Goal: Transaction & Acquisition: Download file/media

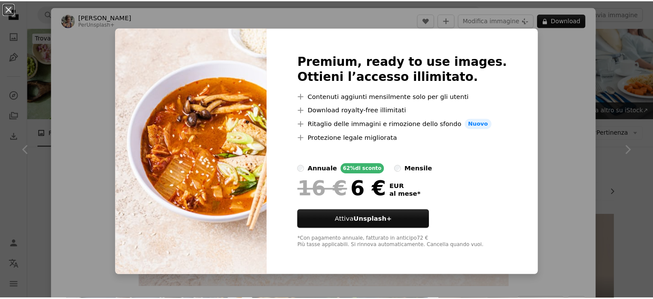
scroll to position [2885, 0]
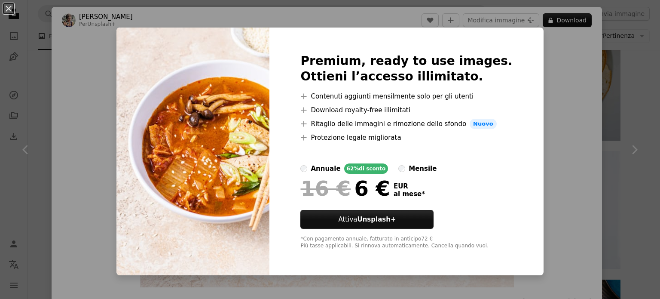
click at [543, 92] on div "An X shape Premium, ready to use images. Ottieni l’accesso illimitato. A plus s…" at bounding box center [330, 149] width 660 height 299
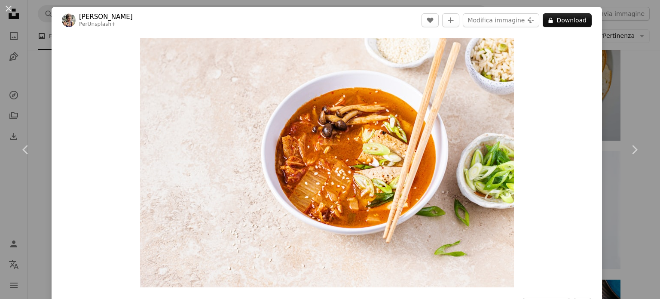
click at [624, 68] on div "An X shape Chevron left Chevron right [PERSON_NAME] Per Unsplash+ A heart A plu…" at bounding box center [330, 149] width 660 height 299
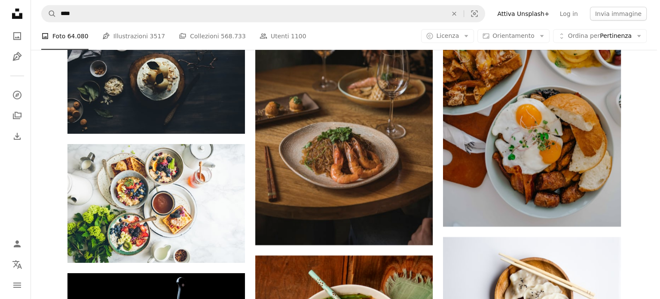
scroll to position [2885, 0]
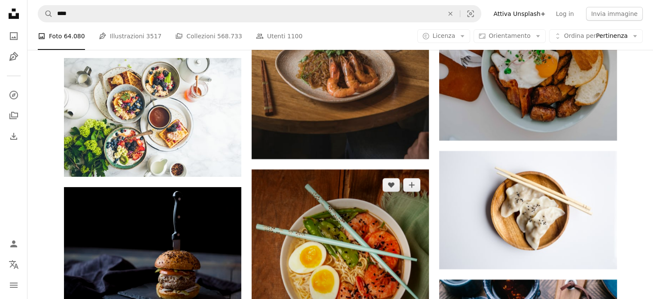
click at [284, 169] on img at bounding box center [340, 257] width 177 height 177
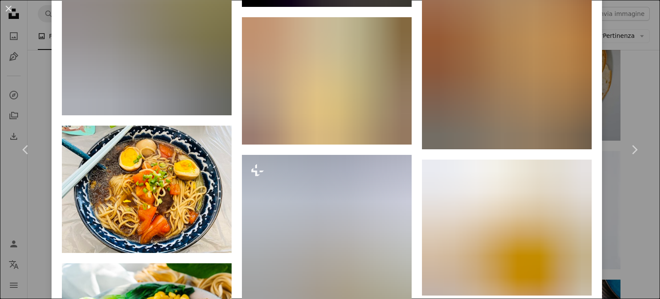
scroll to position [1805, 0]
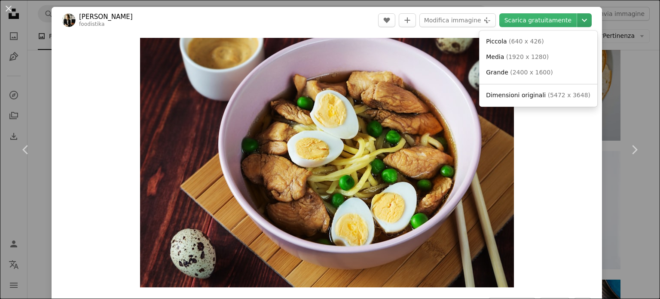
click at [577, 22] on icon "Chevron down" at bounding box center [584, 20] width 14 height 10
click at [526, 92] on span "Dimensioni originali" at bounding box center [516, 95] width 60 height 7
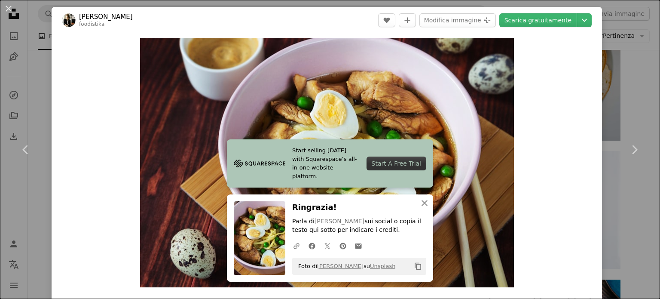
click at [33, 83] on div "An X shape Chevron left Chevron right Start selling [DATE] with Squarespace’s a…" at bounding box center [330, 149] width 660 height 299
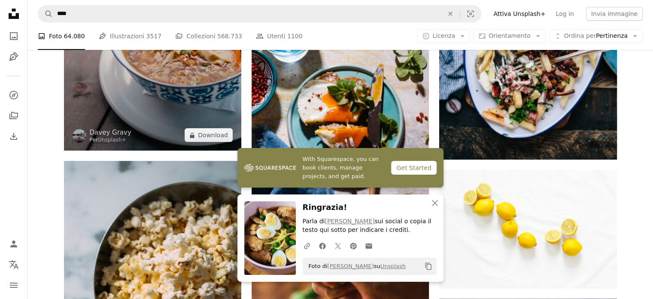
scroll to position [3315, 0]
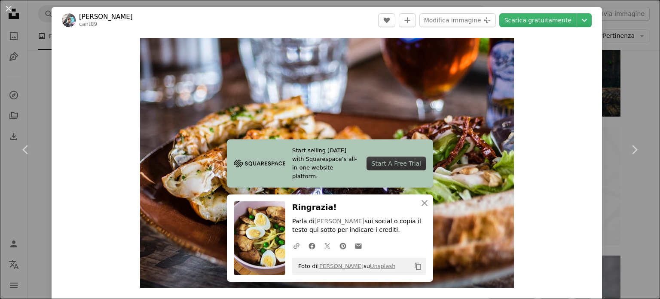
click at [557, 101] on div "Zoom in" at bounding box center [327, 163] width 550 height 258
click at [420, 199] on icon "An X shape" at bounding box center [424, 203] width 10 height 10
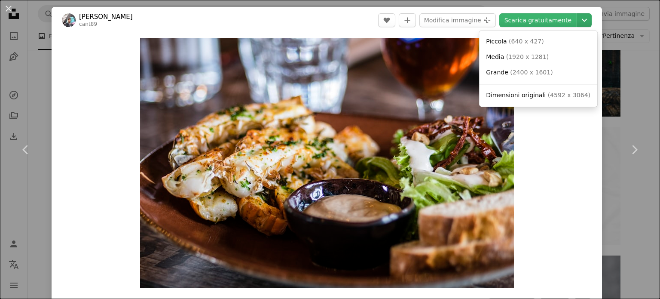
click at [579, 24] on icon "Chevron down" at bounding box center [584, 20] width 14 height 10
click at [533, 92] on span "Dimensioni originali" at bounding box center [516, 95] width 60 height 7
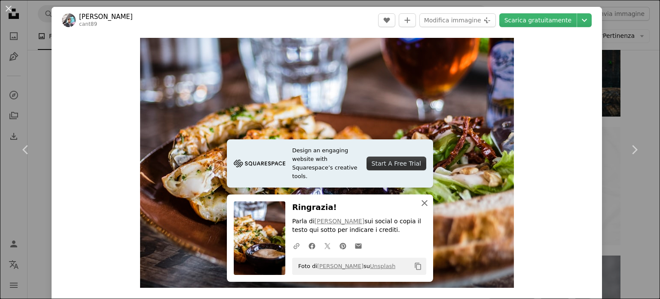
click at [422, 204] on icon "button" at bounding box center [424, 203] width 6 height 6
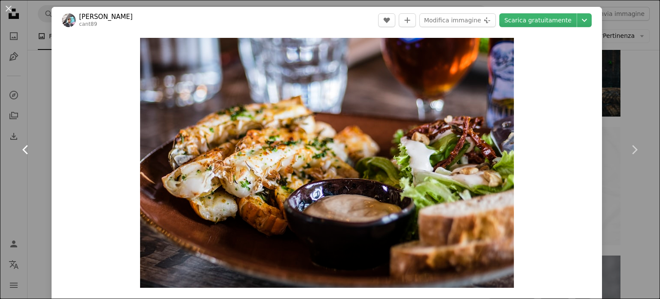
click at [43, 108] on link "Chevron left" at bounding box center [26, 149] width 52 height 82
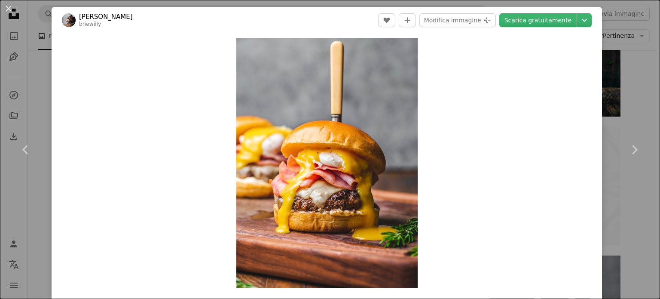
click at [40, 73] on div "An X shape Chevron left Chevron right [PERSON_NAME] briewilly A heart A plus si…" at bounding box center [330, 149] width 660 height 299
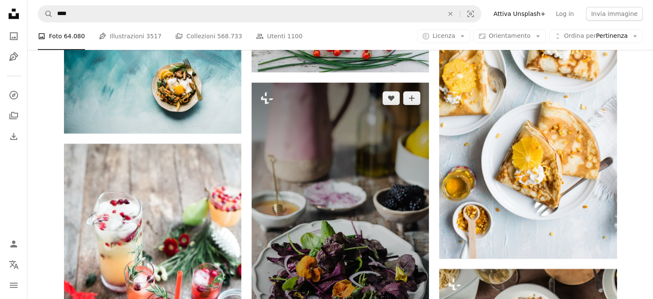
scroll to position [7225, 0]
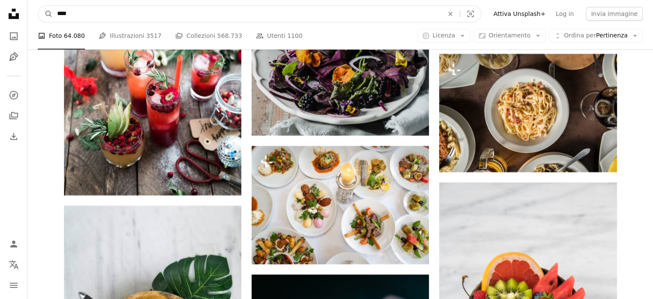
click at [205, 16] on input "****" at bounding box center [247, 14] width 388 height 16
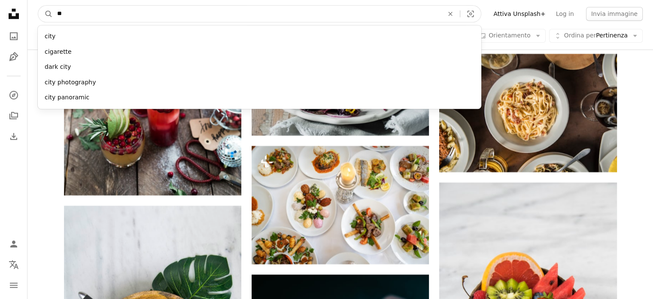
type input "*"
type input "********"
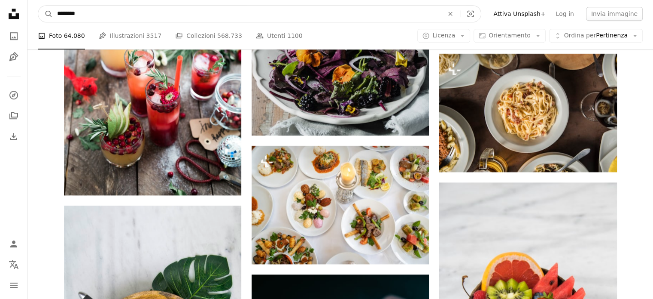
click button "A magnifying glass" at bounding box center [45, 14] width 15 height 16
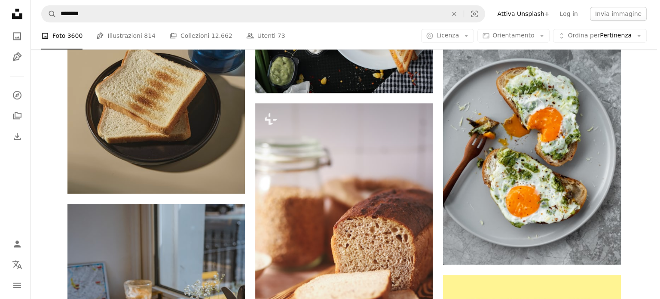
scroll to position [1117, 0]
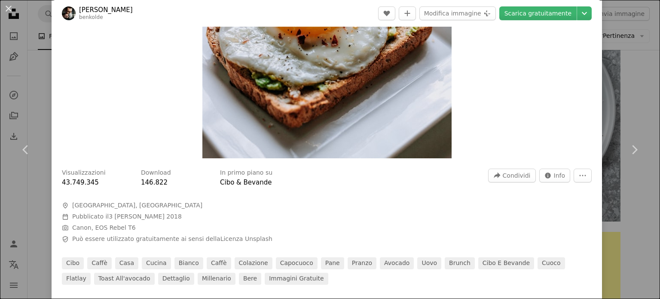
scroll to position [43, 0]
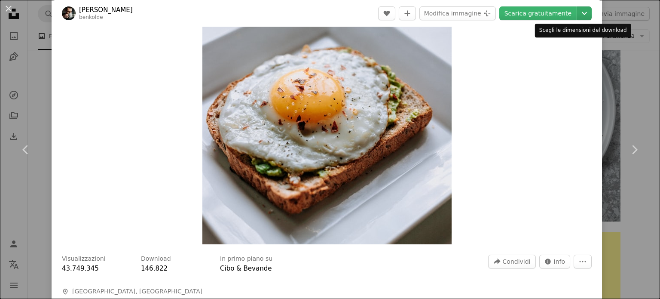
click at [577, 13] on icon "Chevron down" at bounding box center [584, 13] width 14 height 10
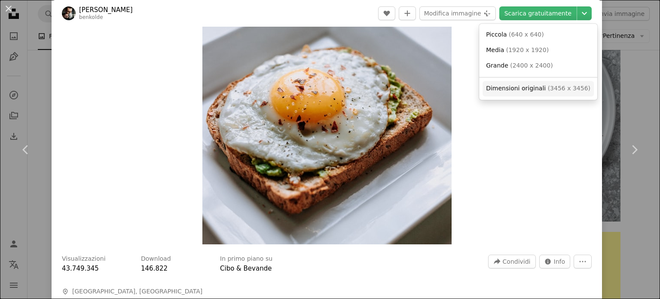
click at [525, 84] on link "Dimensioni originali ( 3456 x 3456 )" at bounding box center [537, 88] width 111 height 15
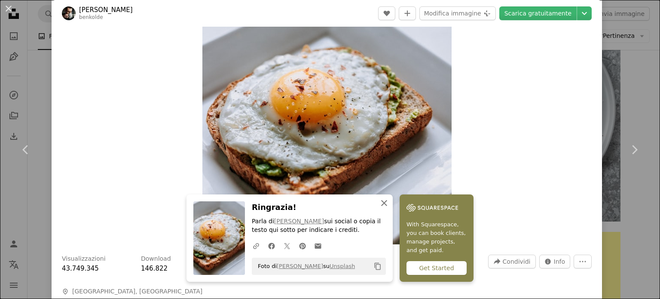
click at [389, 198] on icon "An X shape" at bounding box center [384, 203] width 10 height 10
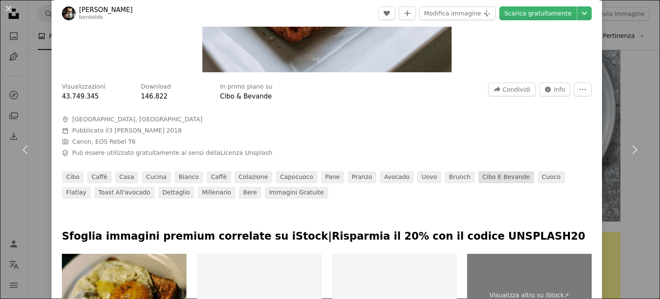
scroll to position [473, 0]
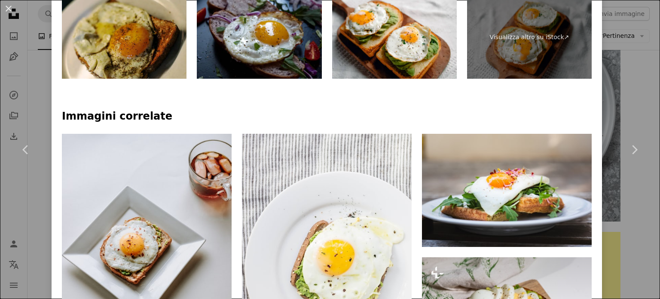
click at [632, 194] on div "An X shape Chevron left Chevron right [PERSON_NAME] benkolde A heart A plus sig…" at bounding box center [330, 149] width 660 height 299
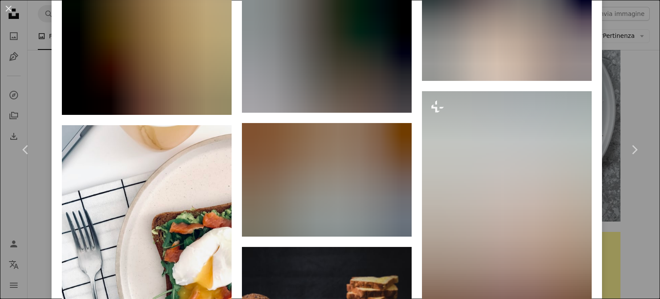
scroll to position [1719, 0]
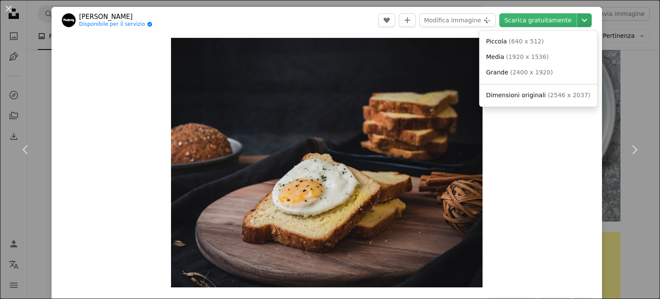
click at [577, 15] on icon "Chevron down" at bounding box center [584, 20] width 14 height 10
click at [553, 90] on link "Dimensioni originali ( 2546 x 2037 )" at bounding box center [537, 95] width 111 height 15
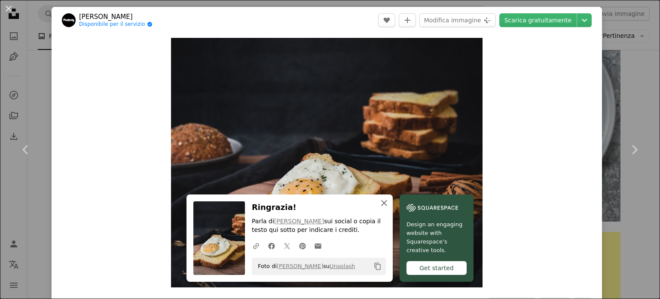
click at [389, 204] on icon "An X shape" at bounding box center [384, 203] width 10 height 10
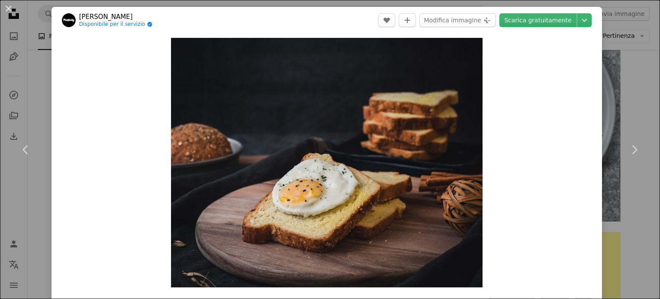
click at [626, 77] on div "An X shape Chevron left Chevron right Mae Mu Disponibile per il servizio A chec…" at bounding box center [330, 149] width 660 height 299
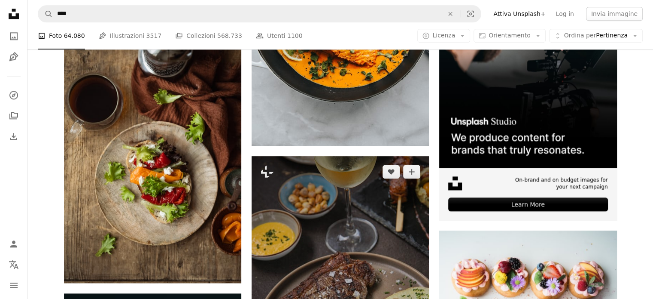
scroll to position [4131, 0]
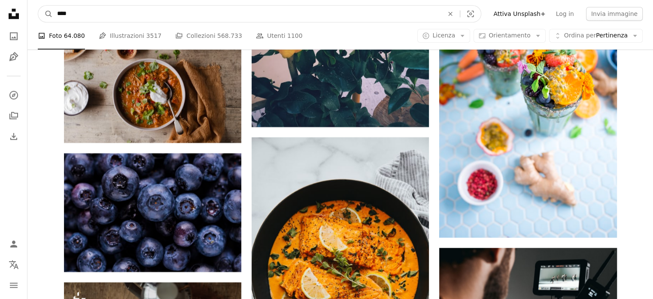
click at [230, 17] on input "****" at bounding box center [247, 14] width 388 height 16
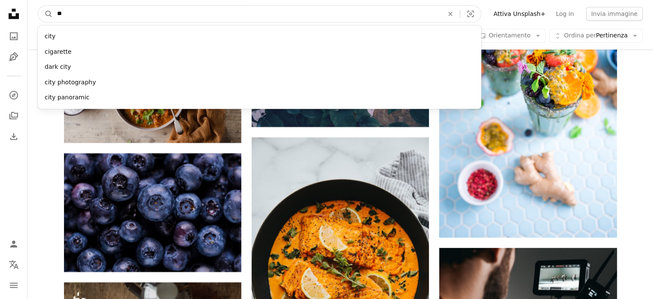
type input "*"
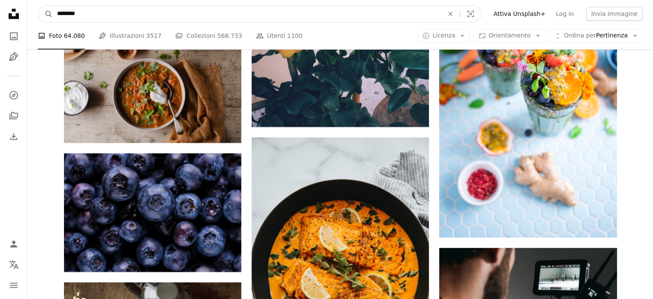
type input "********"
click at [38, 6] on button "A magnifying glass" at bounding box center [45, 14] width 15 height 16
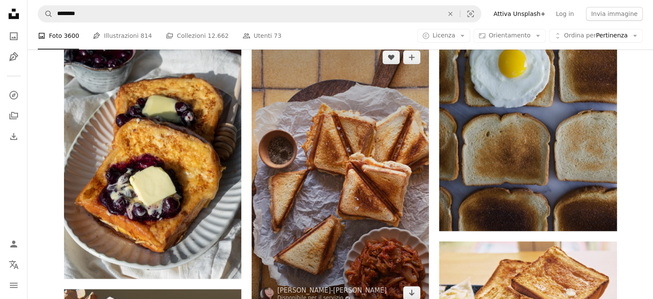
scroll to position [516, 0]
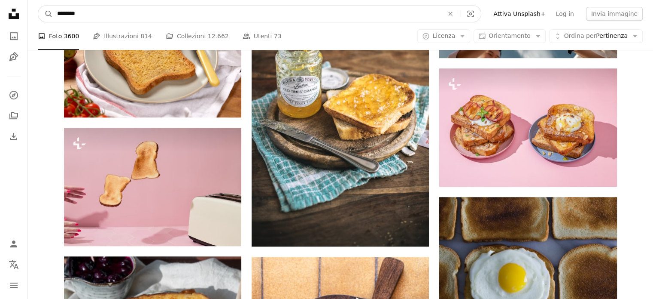
click at [142, 14] on input "********" at bounding box center [247, 14] width 388 height 16
type input "*"
type input "*******"
click button "A magnifying glass" at bounding box center [45, 14] width 15 height 16
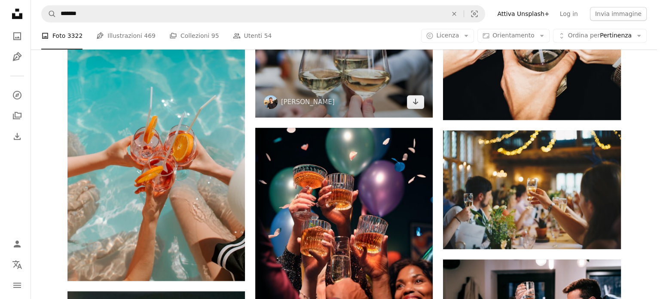
scroll to position [387, 0]
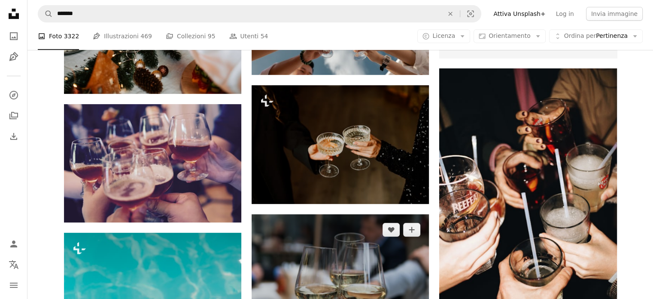
click at [342, 214] on img at bounding box center [340, 273] width 177 height 118
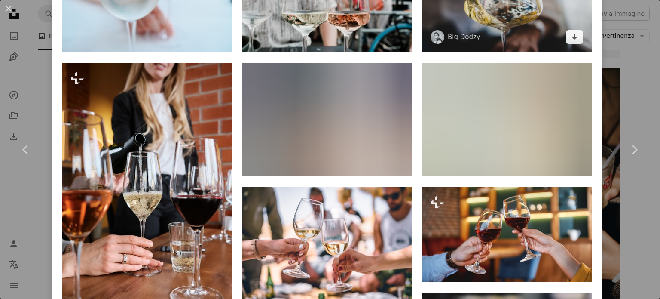
scroll to position [602, 0]
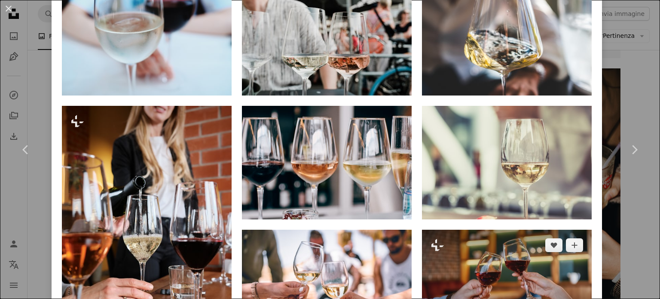
click at [498, 229] on img at bounding box center [507, 276] width 170 height 95
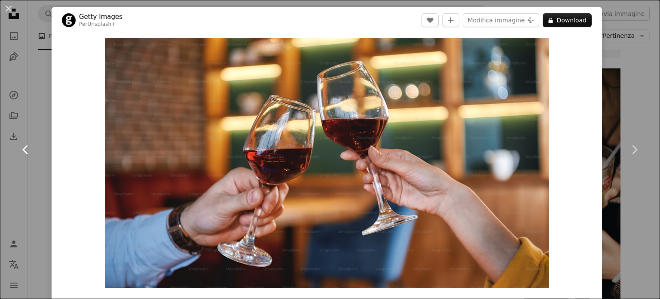
click at [19, 147] on icon "Chevron left" at bounding box center [26, 150] width 14 height 14
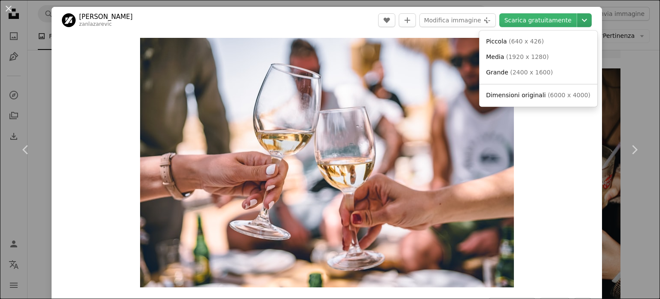
click at [577, 21] on icon "Chevron down" at bounding box center [584, 20] width 14 height 10
click at [535, 96] on span "Dimensioni originali" at bounding box center [516, 95] width 60 height 7
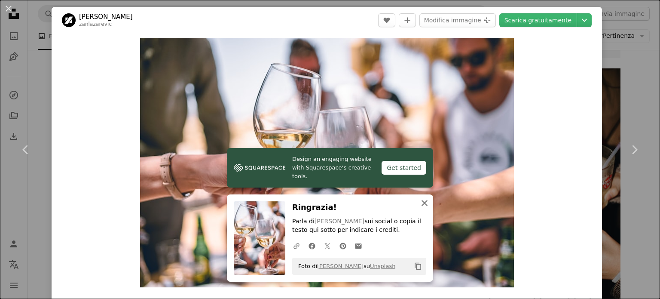
click at [422, 204] on icon "button" at bounding box center [424, 203] width 6 height 6
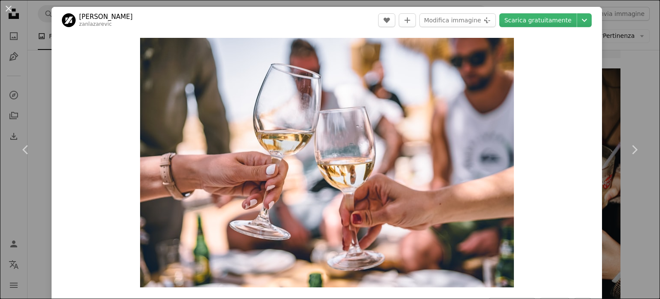
click at [631, 97] on div "An X shape Chevron left Chevron right [PERSON_NAME] zanlazarevic A heart A plus…" at bounding box center [330, 149] width 660 height 299
